Goal: Information Seeking & Learning: Learn about a topic

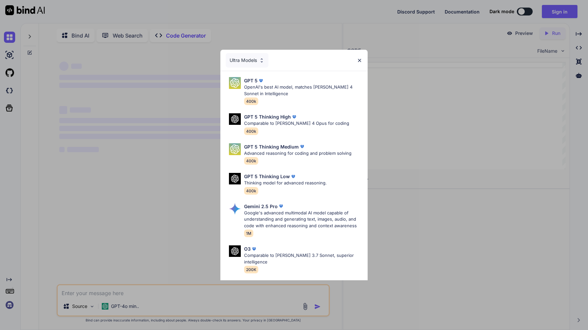
click at [260, 60] on img at bounding box center [262, 61] width 6 height 6
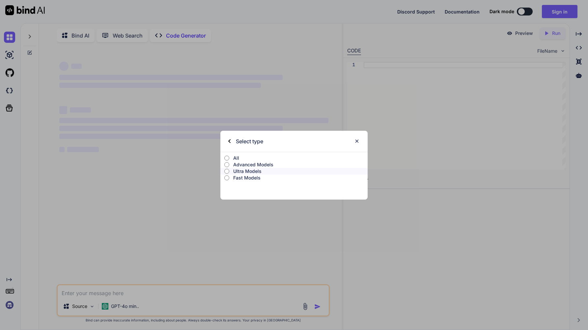
type textarea "x"
click at [228, 166] on input "Advanced Models" at bounding box center [227, 164] width 5 height 5
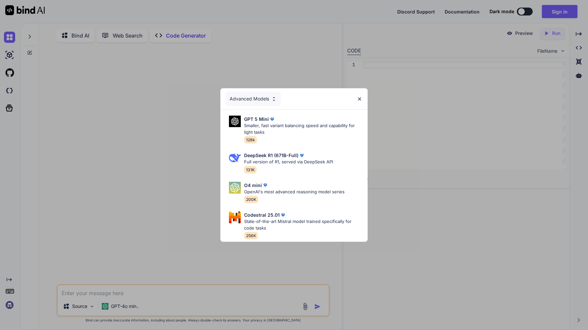
click at [253, 99] on div "Advanced Models" at bounding box center [253, 99] width 55 height 15
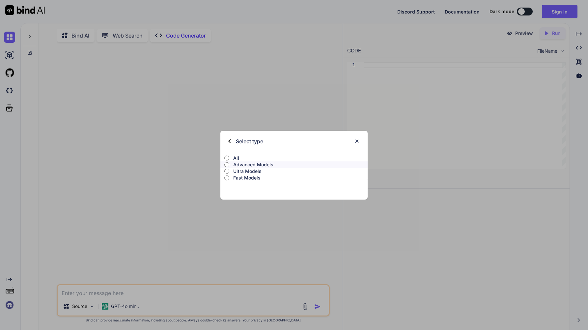
click at [227, 172] on input "Ultra Models" at bounding box center [227, 171] width 5 height 5
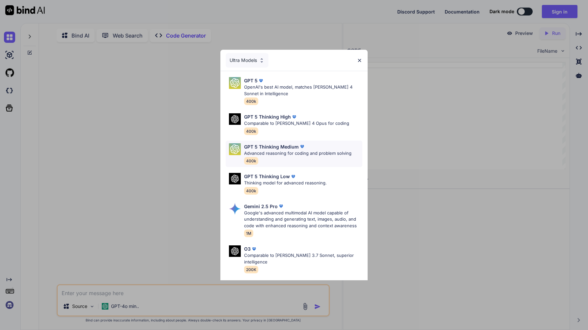
scroll to position [60, 0]
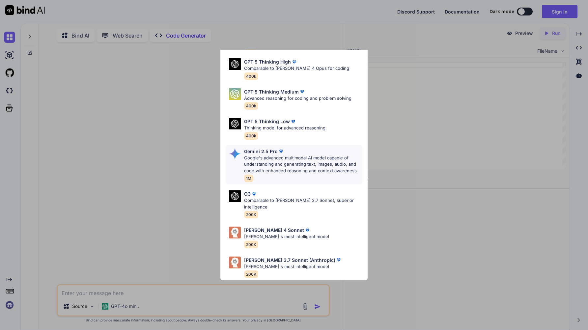
click at [310, 155] on p "Google's advanced multimodal AI model capable of understanding and generating t…" at bounding box center [303, 164] width 118 height 19
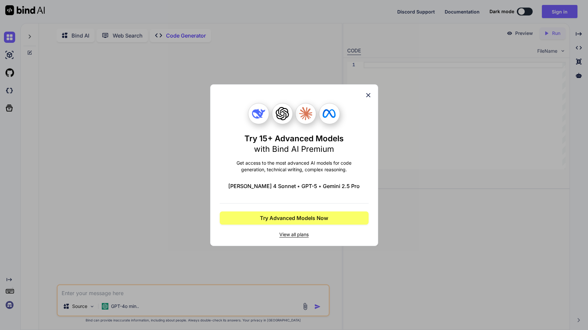
click at [296, 234] on span "View all plans" at bounding box center [294, 234] width 149 height 7
click at [290, 234] on span "View all plans" at bounding box center [294, 234] width 149 height 7
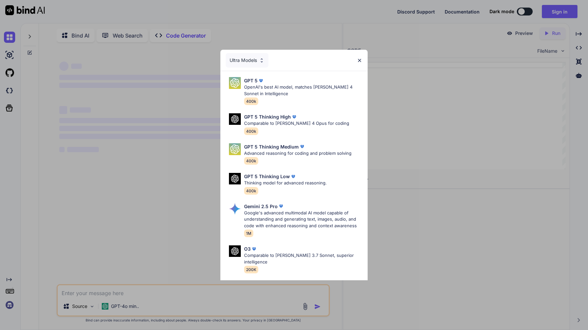
type textarea "x"
click at [257, 78] on p "GPT 5" at bounding box center [251, 80] width 14 height 7
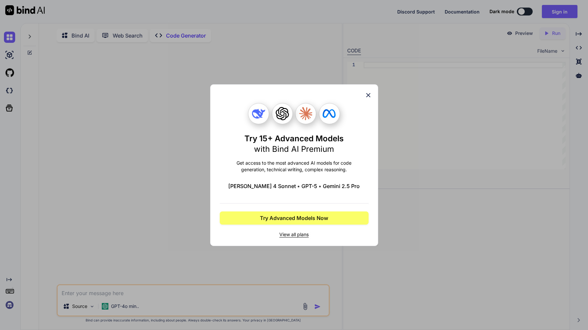
click at [374, 98] on div "Try 15+ Advanced Models with Bind AI Premium Get access to the most advanced AI…" at bounding box center [294, 165] width 168 height 162
